Goal: Transaction & Acquisition: Purchase product/service

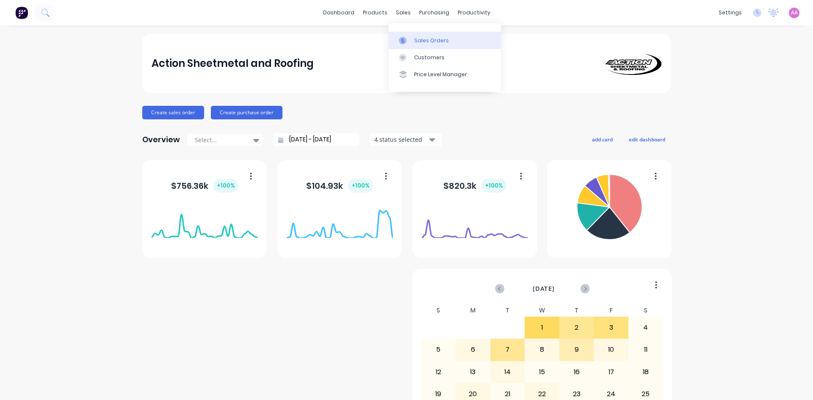
click at [420, 47] on link "Sales Orders" at bounding box center [445, 40] width 112 height 17
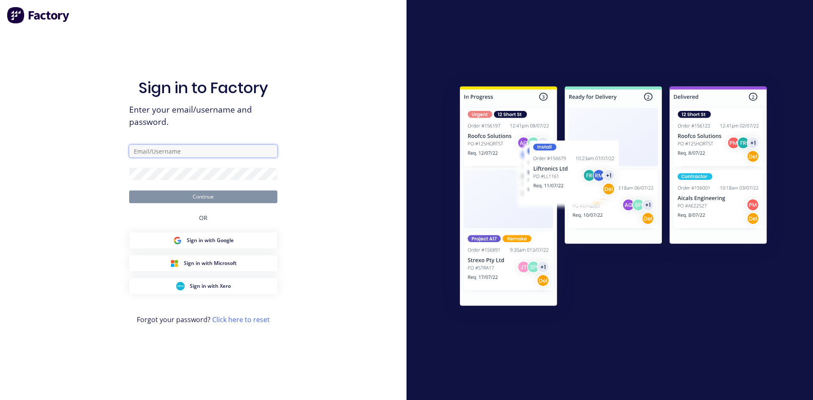
click at [181, 153] on input "text" at bounding box center [203, 151] width 148 height 13
click at [150, 150] on input "text" at bounding box center [203, 151] width 148 height 13
type input "[EMAIL_ADDRESS][DOMAIN_NAME]"
click at [129, 191] on button "Continue" at bounding box center [203, 197] width 148 height 13
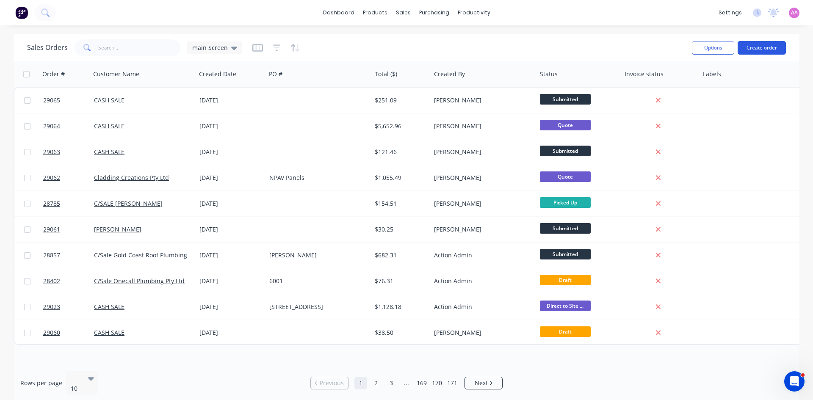
click at [780, 45] on button "Create order" at bounding box center [762, 48] width 48 height 14
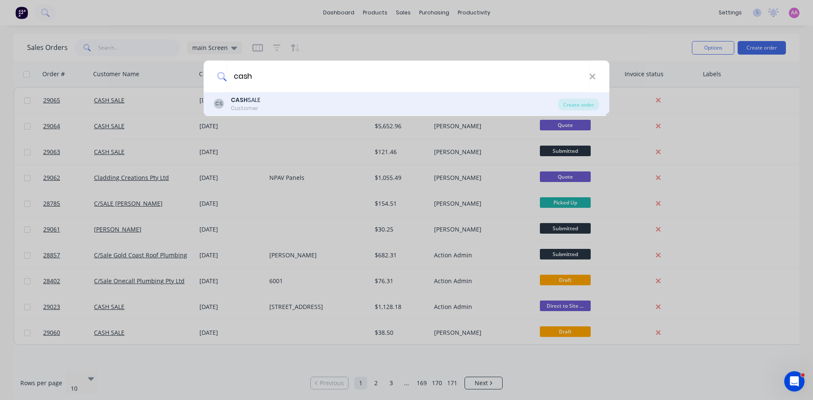
type input "cash"
click at [243, 95] on div "CS CASH SALE Customer Create order" at bounding box center [407, 104] width 406 height 24
click at [245, 106] on div "Customer" at bounding box center [246, 109] width 30 height 8
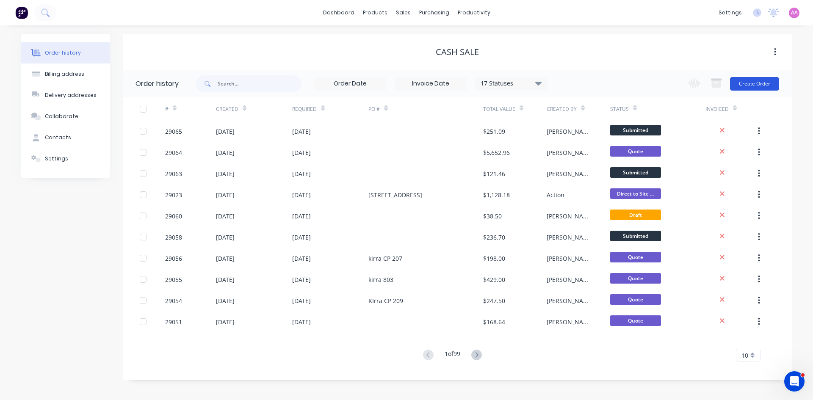
click at [756, 83] on button "Create Order" at bounding box center [754, 84] width 49 height 14
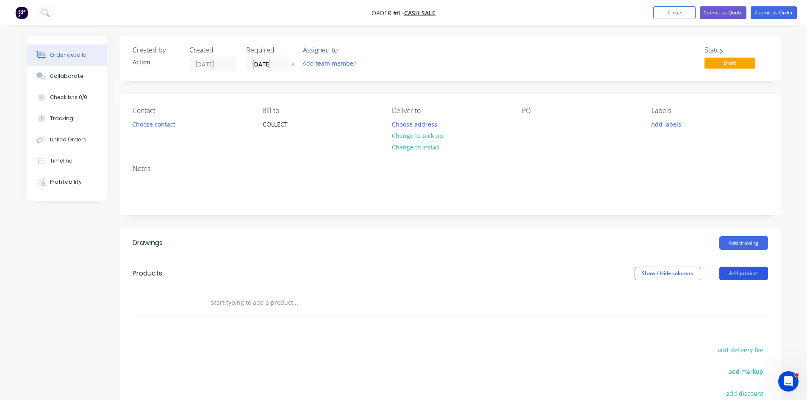
click at [744, 275] on button "Add product" at bounding box center [743, 274] width 49 height 14
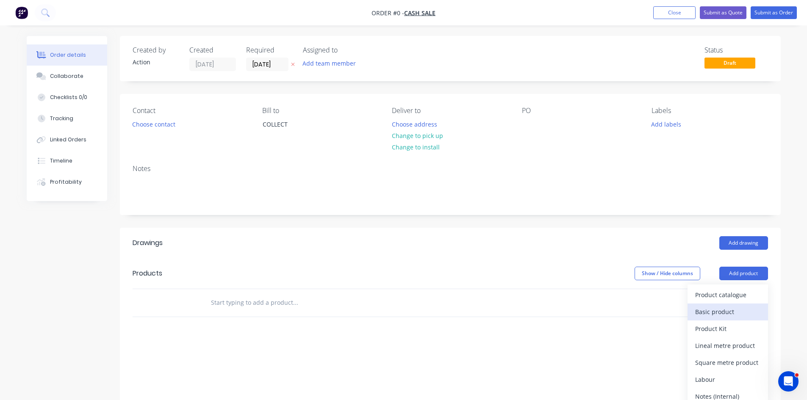
click at [718, 317] on div "Basic product" at bounding box center [727, 312] width 65 height 12
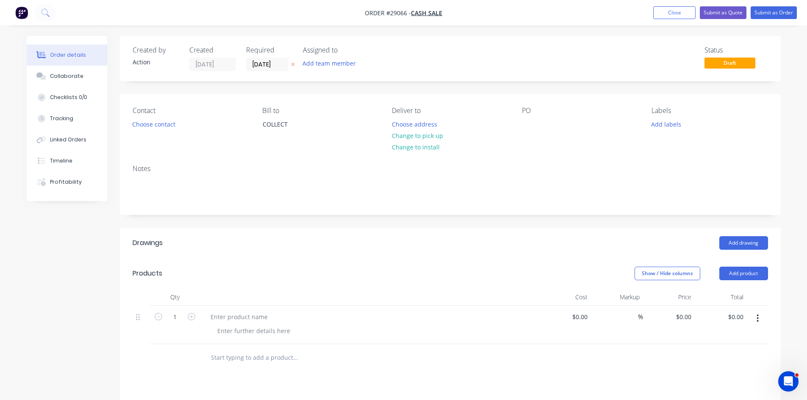
click at [760, 319] on button "button" at bounding box center [757, 318] width 20 height 15
click at [716, 392] on div "Delete" at bounding box center [727, 391] width 65 height 12
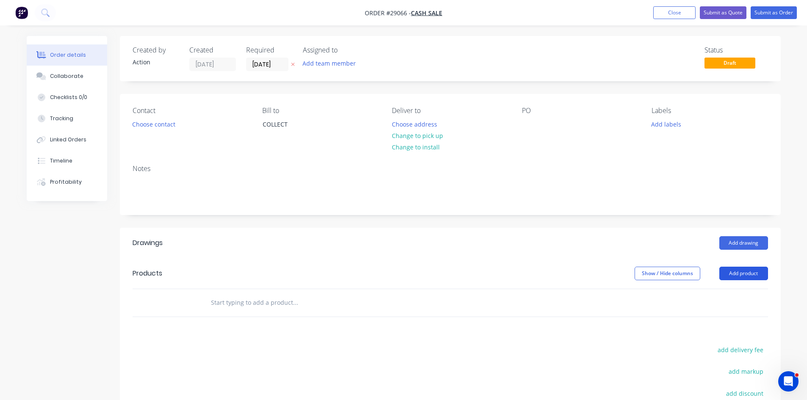
click at [742, 272] on button "Add product" at bounding box center [743, 274] width 49 height 14
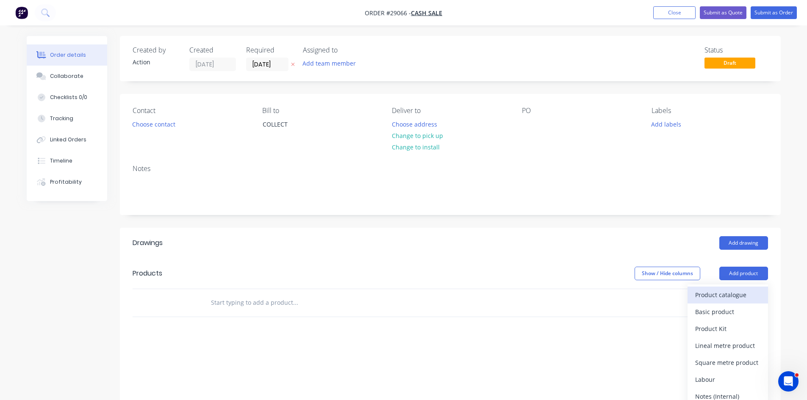
click at [723, 294] on div "Product catalogue" at bounding box center [727, 295] width 65 height 12
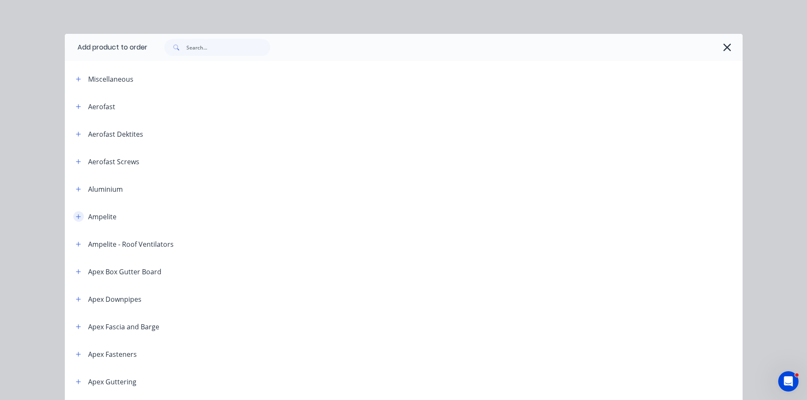
click at [76, 216] on icon "button" at bounding box center [78, 216] width 5 height 5
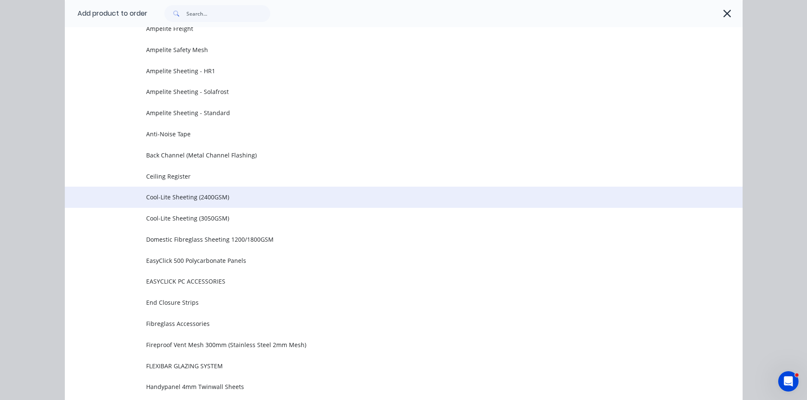
scroll to position [169, 0]
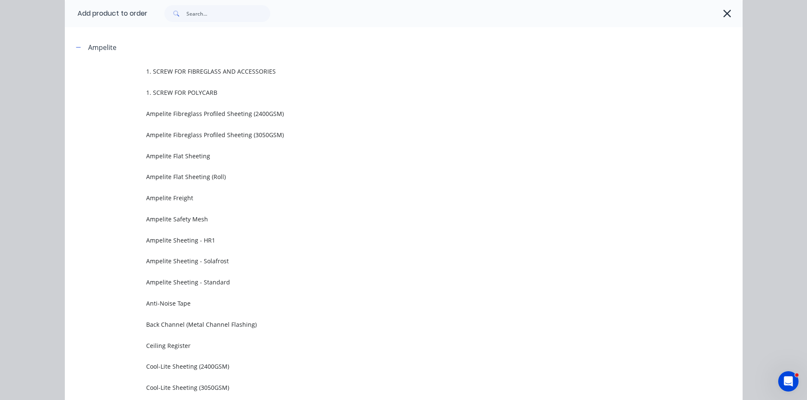
click at [200, 243] on span "Ampelite Sheeting - HR1" at bounding box center [384, 240] width 477 height 9
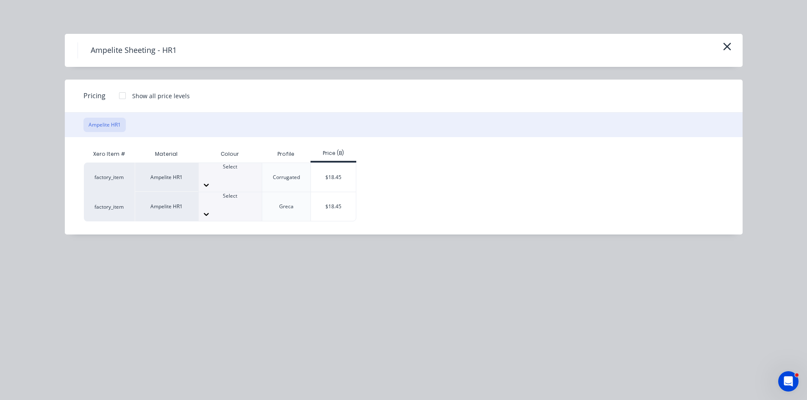
click at [246, 178] on div at bounding box center [230, 185] width 63 height 14
click at [226, 268] on div "Ampelite Sheeting - HR1 Pricing Show all price levels Ampelite HR1 Xero Item # …" at bounding box center [403, 200] width 807 height 400
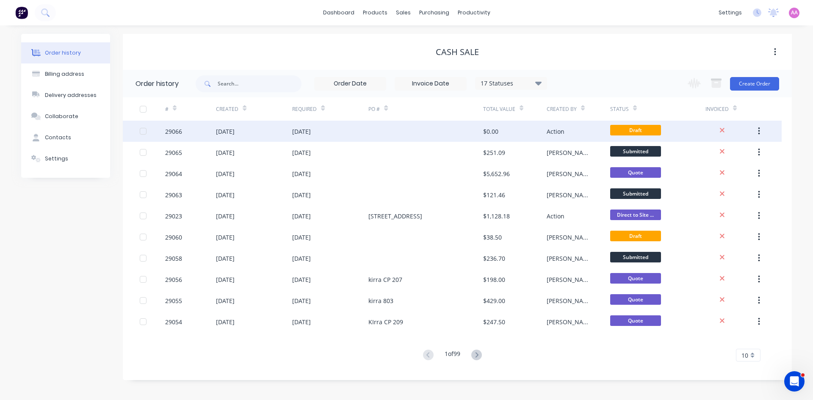
click at [294, 137] on div "[DATE]" at bounding box center [330, 131] width 76 height 21
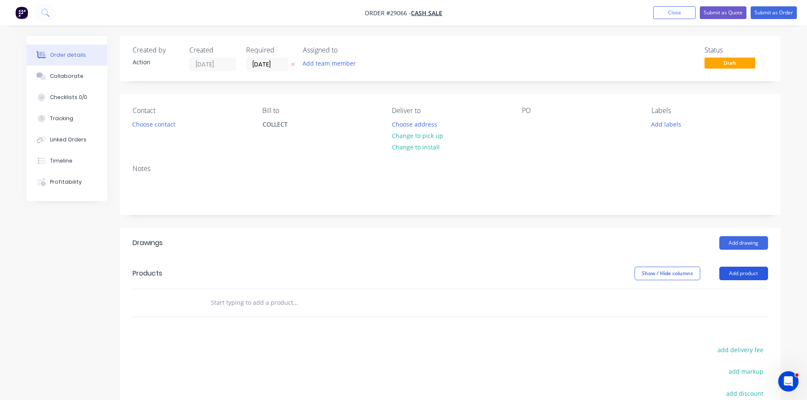
click at [750, 271] on button "Add product" at bounding box center [743, 274] width 49 height 14
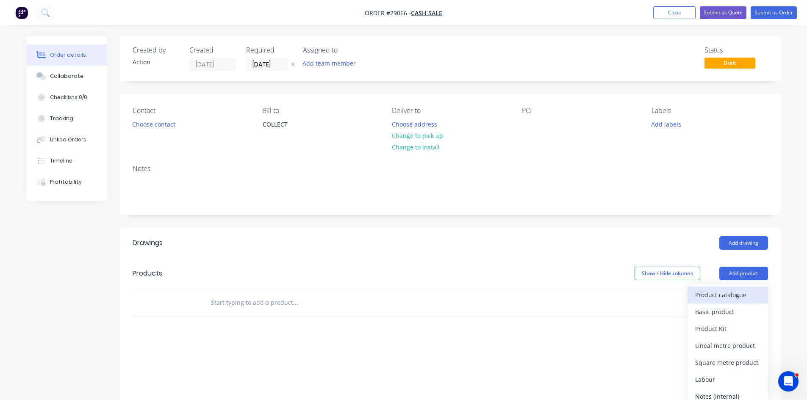
click at [720, 293] on div "Product catalogue" at bounding box center [727, 295] width 65 height 12
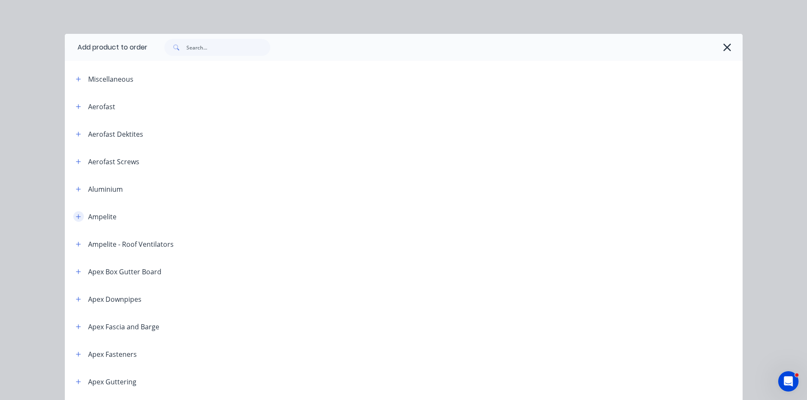
click at [76, 217] on icon "button" at bounding box center [78, 217] width 5 height 6
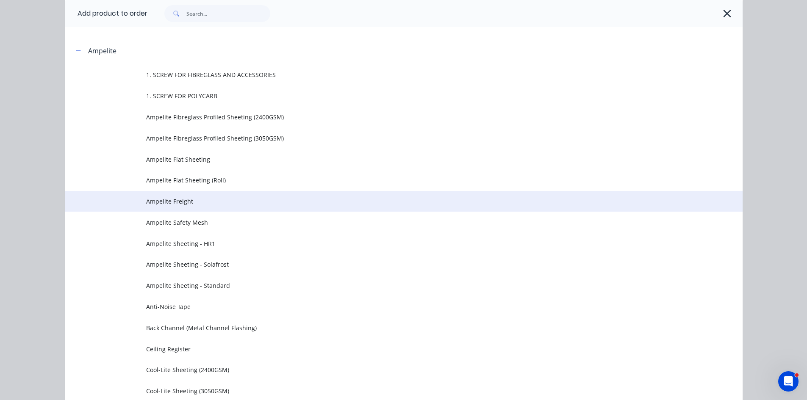
scroll to position [169, 0]
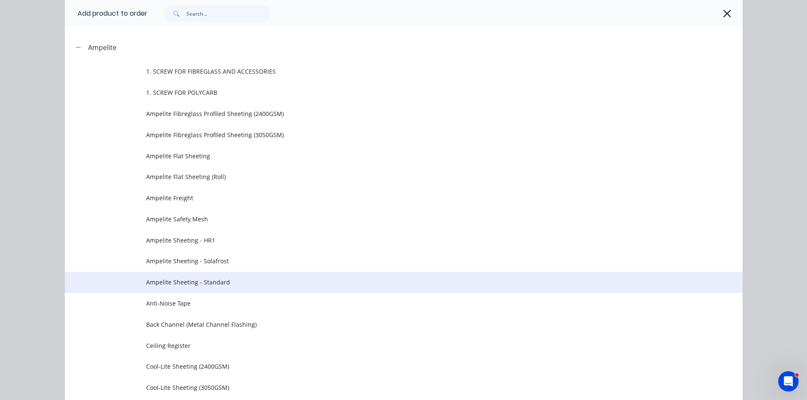
click at [167, 278] on span "Ampelite Sheeting - Standard" at bounding box center [384, 282] width 477 height 9
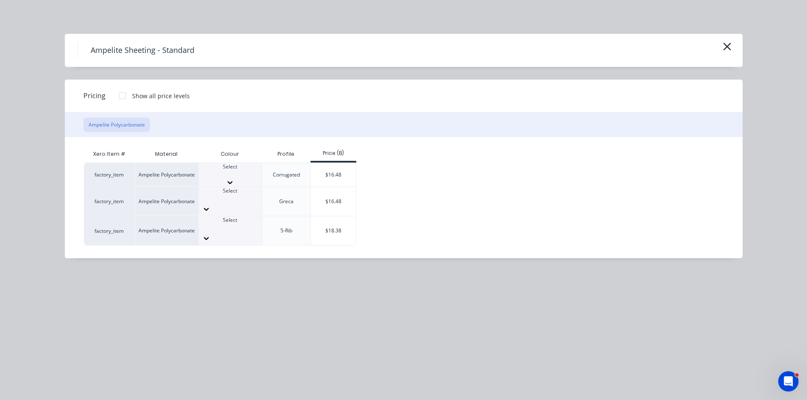
click at [234, 178] on icon at bounding box center [230, 182] width 8 height 8
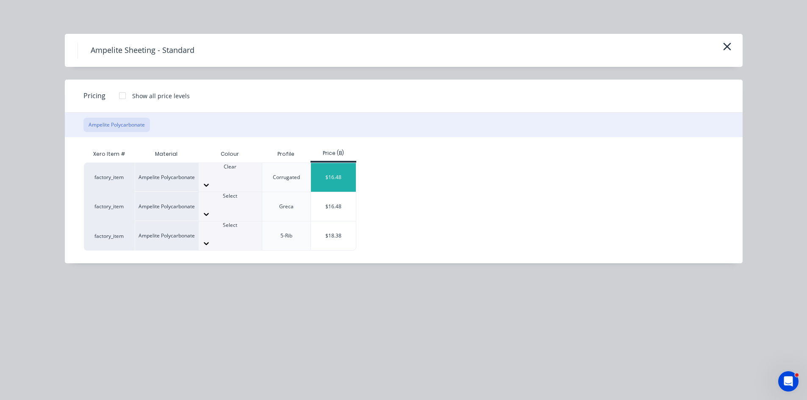
click at [332, 173] on div "$16.48" at bounding box center [333, 177] width 45 height 29
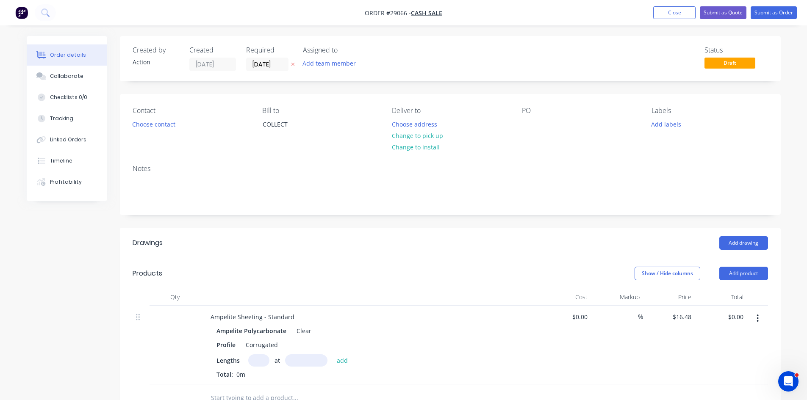
click at [258, 365] on input "text" at bounding box center [258, 360] width 21 height 12
type input "1"
click at [321, 361] on input "text" at bounding box center [306, 360] width 42 height 12
type input "2400mm"
click at [343, 361] on button "add" at bounding box center [342, 359] width 20 height 11
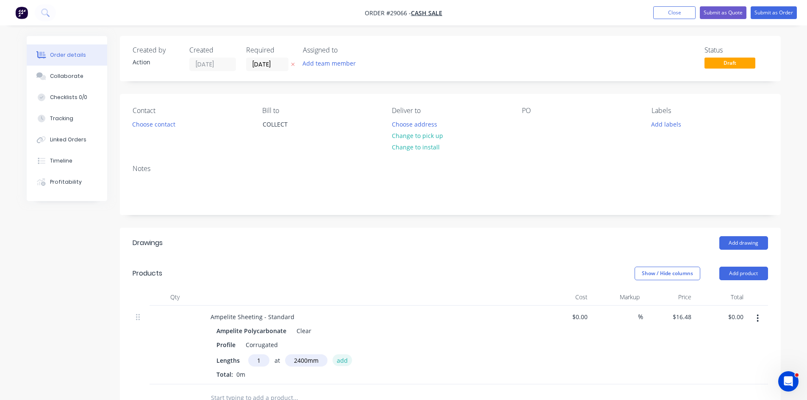
type input "$39.55"
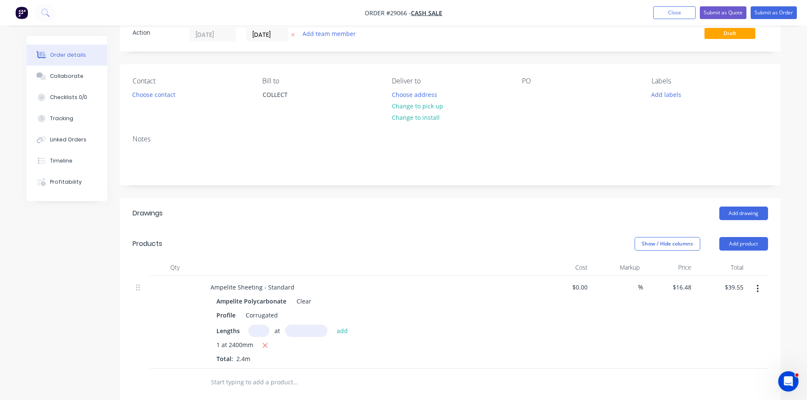
scroll to position [85, 0]
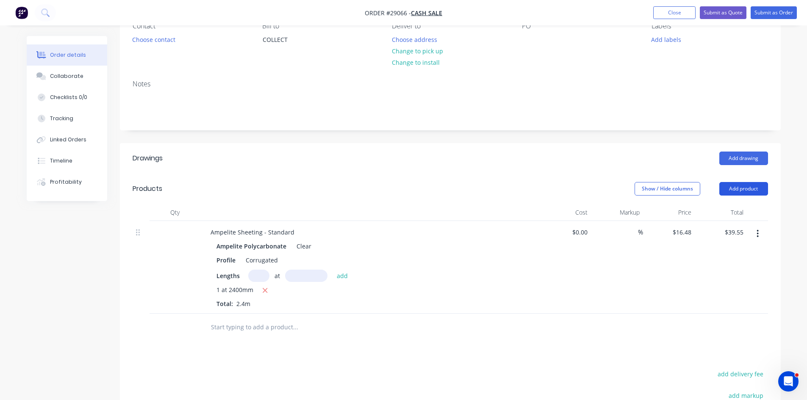
click at [757, 188] on button "Add product" at bounding box center [743, 189] width 49 height 14
click at [592, 324] on div at bounding box center [450, 328] width 635 height 28
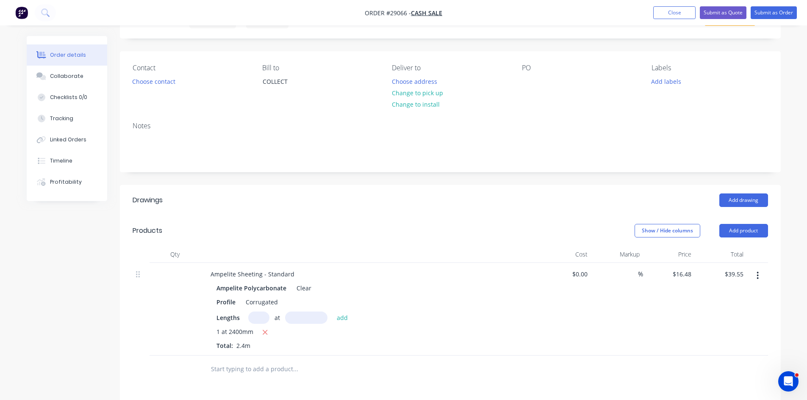
scroll to position [42, 0]
click at [532, 81] on div at bounding box center [529, 82] width 14 height 12
click at [162, 80] on button "Choose contact" at bounding box center [153, 81] width 52 height 11
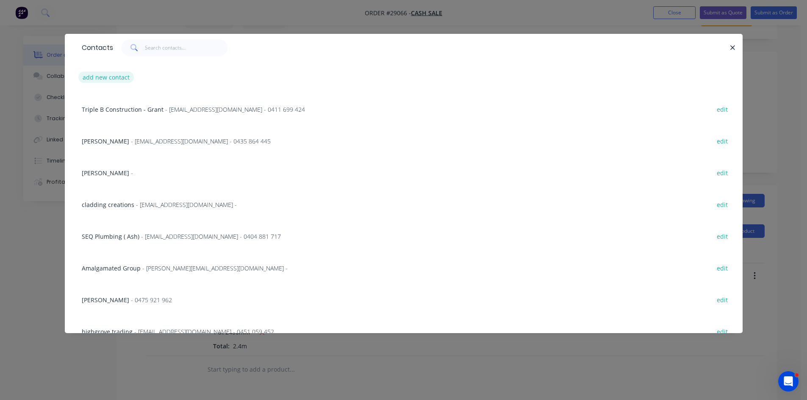
click at [115, 78] on button "add new contact" at bounding box center [106, 77] width 56 height 11
select select "AU"
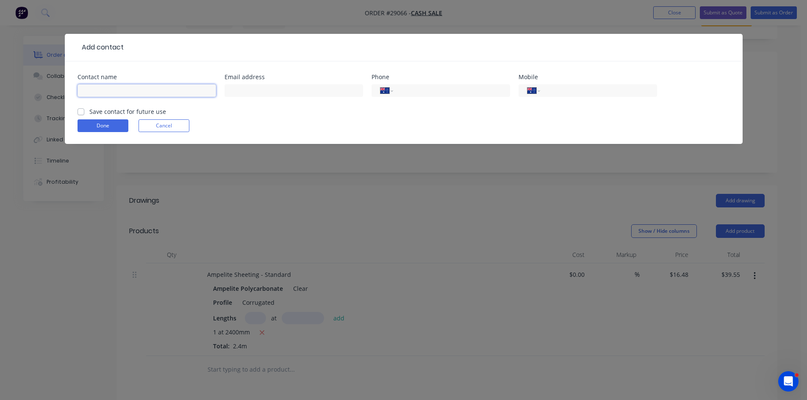
click at [140, 92] on input "text" at bounding box center [146, 90] width 138 height 13
type input "[PERSON_NAME]"
click at [618, 86] on input "tel" at bounding box center [597, 91] width 102 height 10
type input "0410 501 768"
click at [332, 91] on input "text" at bounding box center [293, 90] width 138 height 13
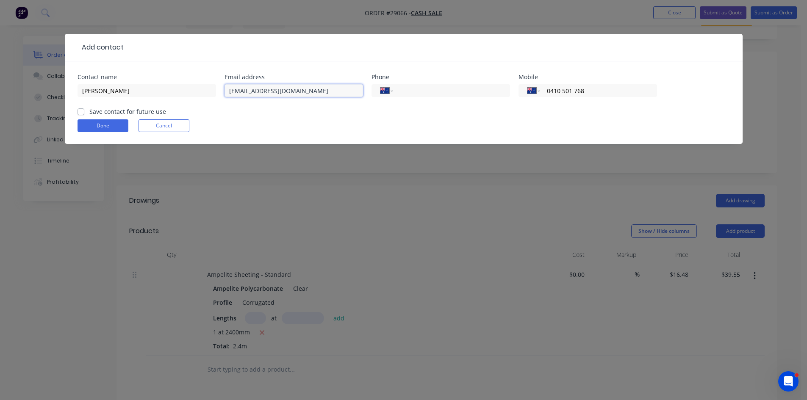
type input "[EMAIL_ADDRESS][DOMAIN_NAME]"
click at [376, 194] on div "Add contact Contact name [PERSON_NAME] address [EMAIL_ADDRESS][DOMAIN_NAME] Pho…" at bounding box center [403, 200] width 807 height 400
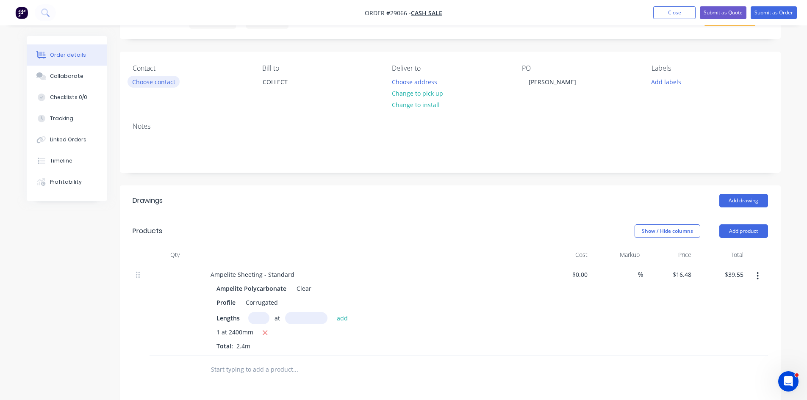
click at [144, 81] on button "Choose contact" at bounding box center [153, 81] width 52 height 11
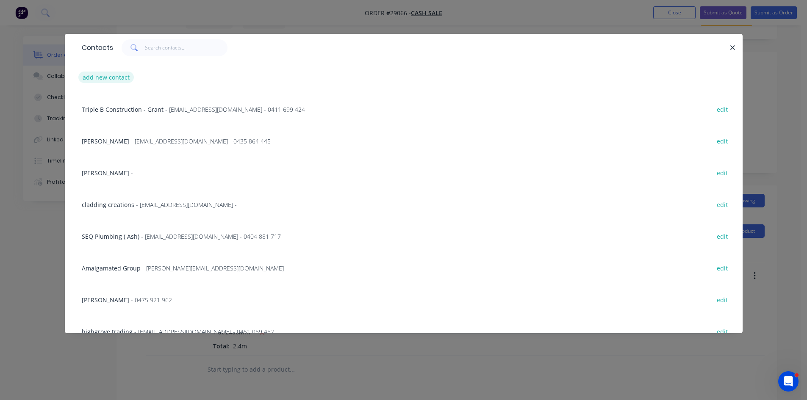
click at [116, 80] on button "add new contact" at bounding box center [106, 77] width 56 height 11
select select "AU"
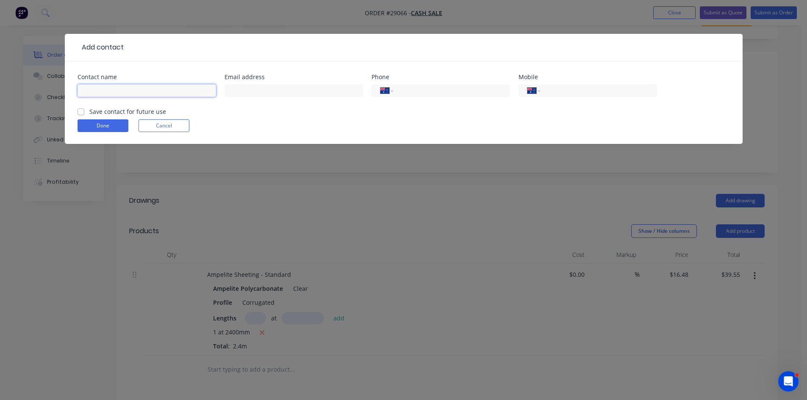
click at [135, 94] on input "text" at bounding box center [146, 90] width 138 height 13
type input "[PERSON_NAME]"
click at [273, 86] on input "text" at bounding box center [293, 90] width 138 height 13
type input "[EMAIL_ADDRESS][DOMAIN_NAME]"
click at [600, 90] on input "tel" at bounding box center [597, 91] width 102 height 10
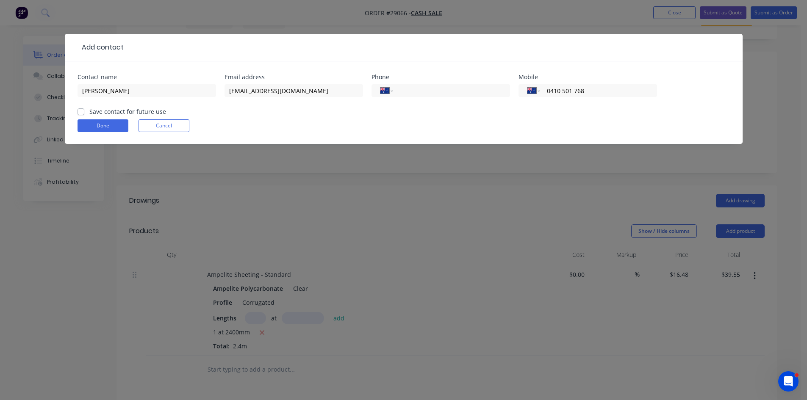
type input "0410 501 768"
click at [115, 109] on label "Save contact for future use" at bounding box center [127, 111] width 77 height 9
click at [84, 109] on input "Save contact for future use" at bounding box center [80, 111] width 7 height 8
checkbox input "true"
drag, startPoint x: 108, startPoint y: 129, endPoint x: 183, endPoint y: 143, distance: 76.2
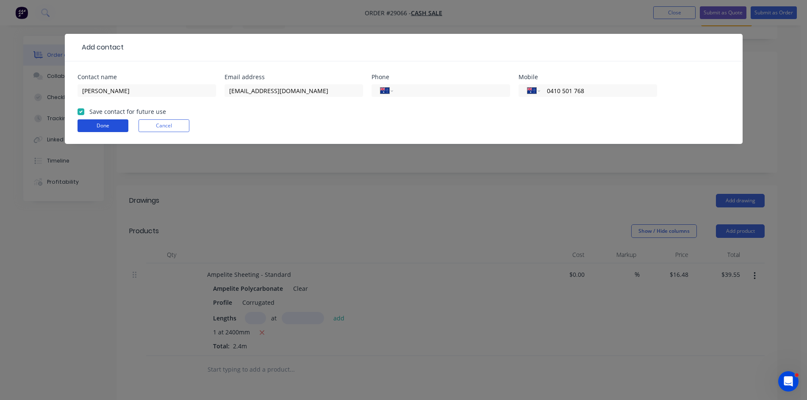
click at [109, 129] on button "Done" at bounding box center [102, 125] width 51 height 13
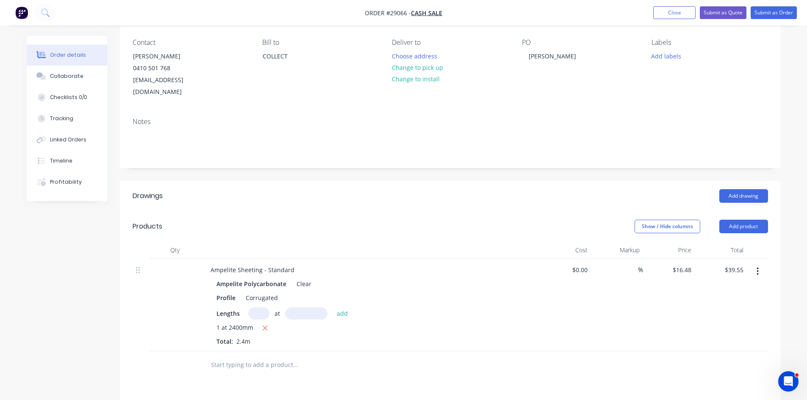
scroll to position [0, 0]
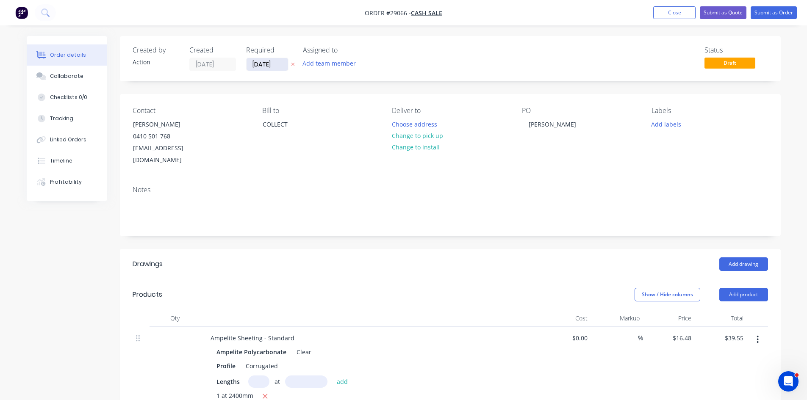
click at [267, 63] on input "[DATE]" at bounding box center [266, 64] width 41 height 13
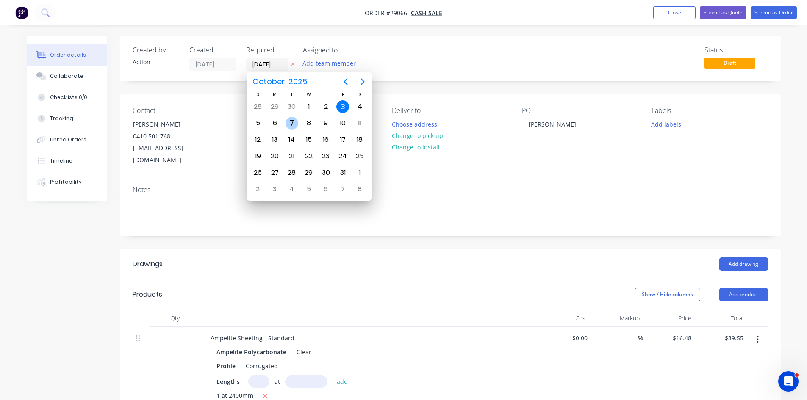
click at [296, 119] on div "7" at bounding box center [291, 123] width 13 height 13
type input "[DATE]"
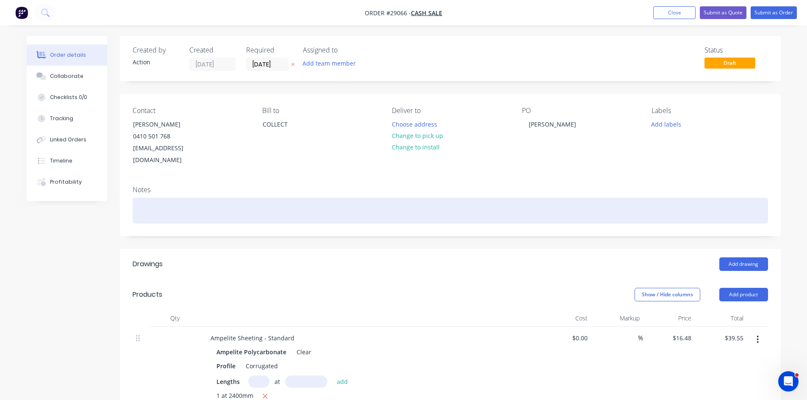
click at [180, 198] on div at bounding box center [450, 211] width 635 height 26
